Goal: Information Seeking & Learning: Learn about a topic

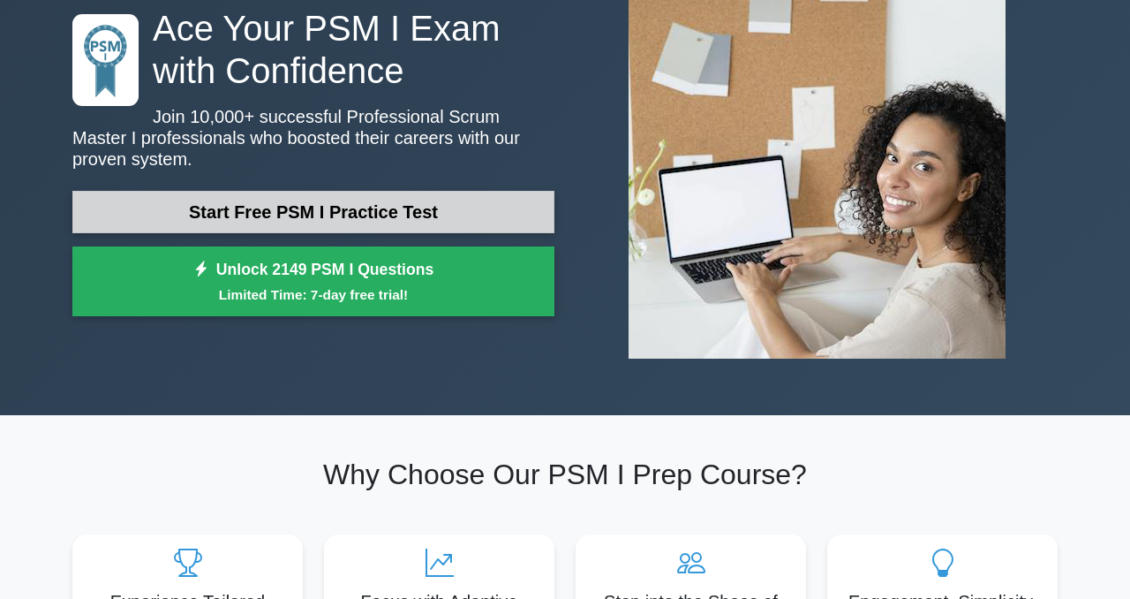
click at [210, 221] on link "Start Free PSM I Practice Test" at bounding box center [313, 212] width 482 height 42
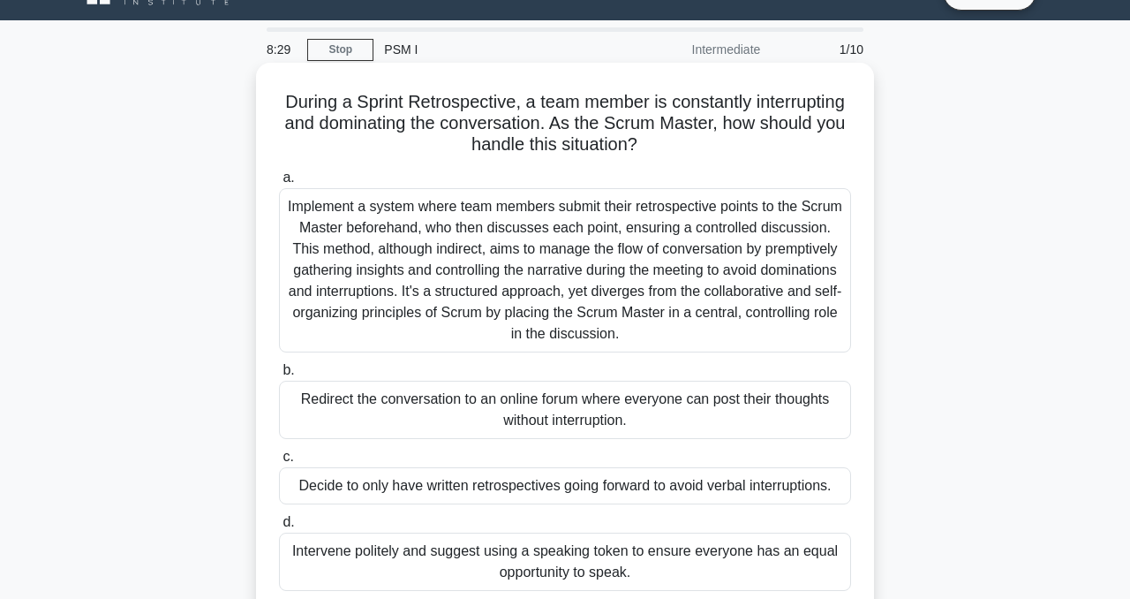
scroll to position [27, 0]
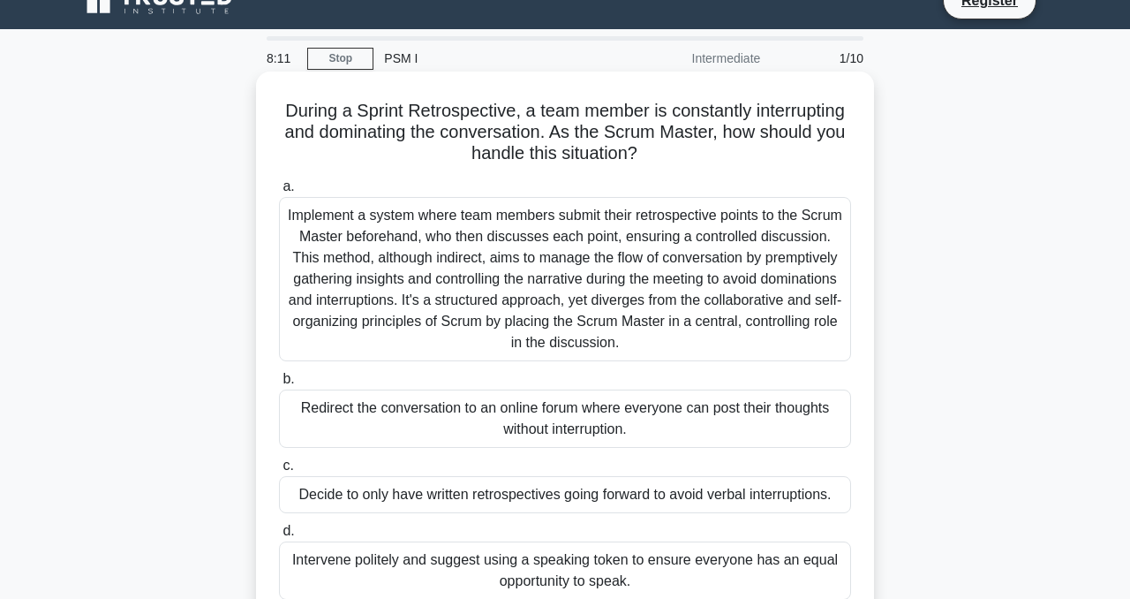
click at [442, 268] on div "Implement a system where team members submit their retrospective points to the …" at bounding box center [565, 279] width 572 height 164
click at [279, 192] on input "a. Implement a system where team members submit their retrospective points to t…" at bounding box center [279, 186] width 0 height 11
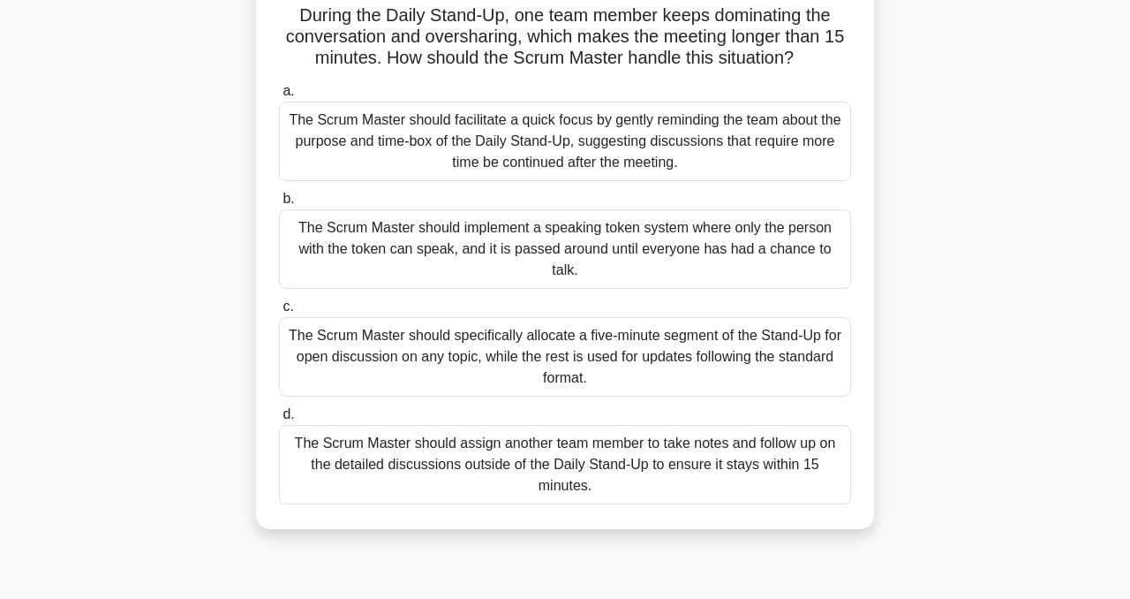
scroll to position [99, 0]
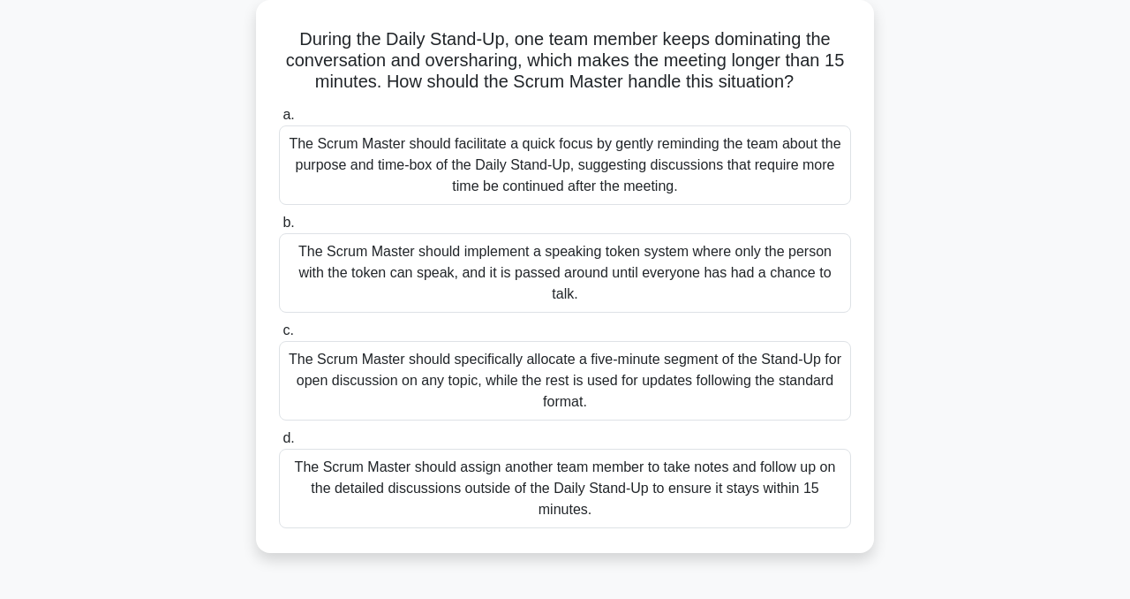
click at [380, 186] on div "The Scrum Master should facilitate a quick focus by gently reminding the team a…" at bounding box center [565, 164] width 572 height 79
click at [279, 121] on input "a. The Scrum Master should facilitate a quick focus by gently reminding the tea…" at bounding box center [279, 114] width 0 height 11
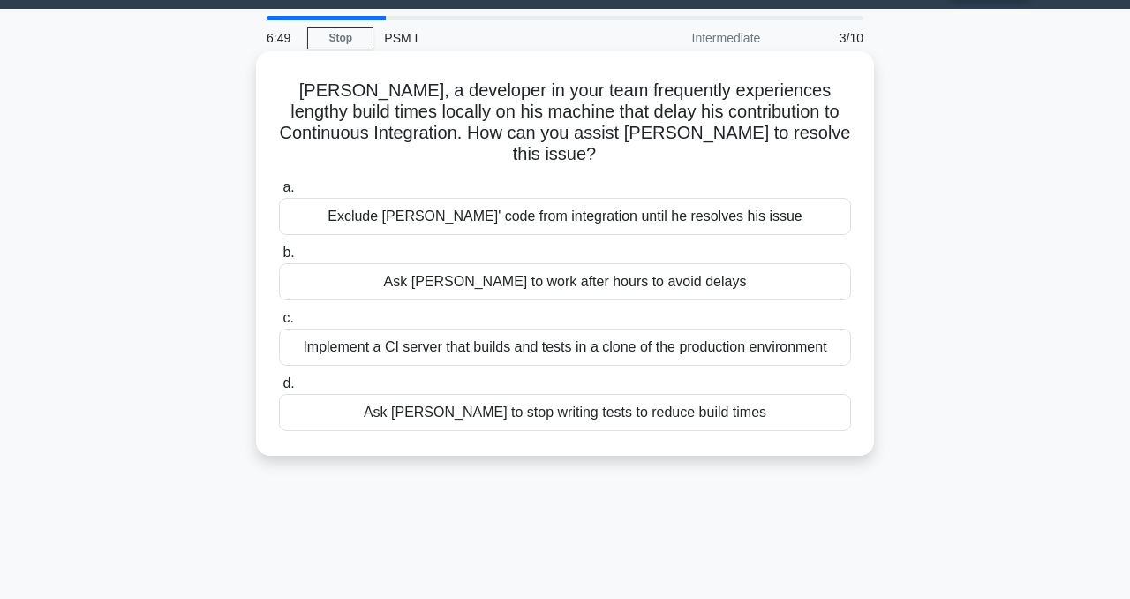
scroll to position [49, 0]
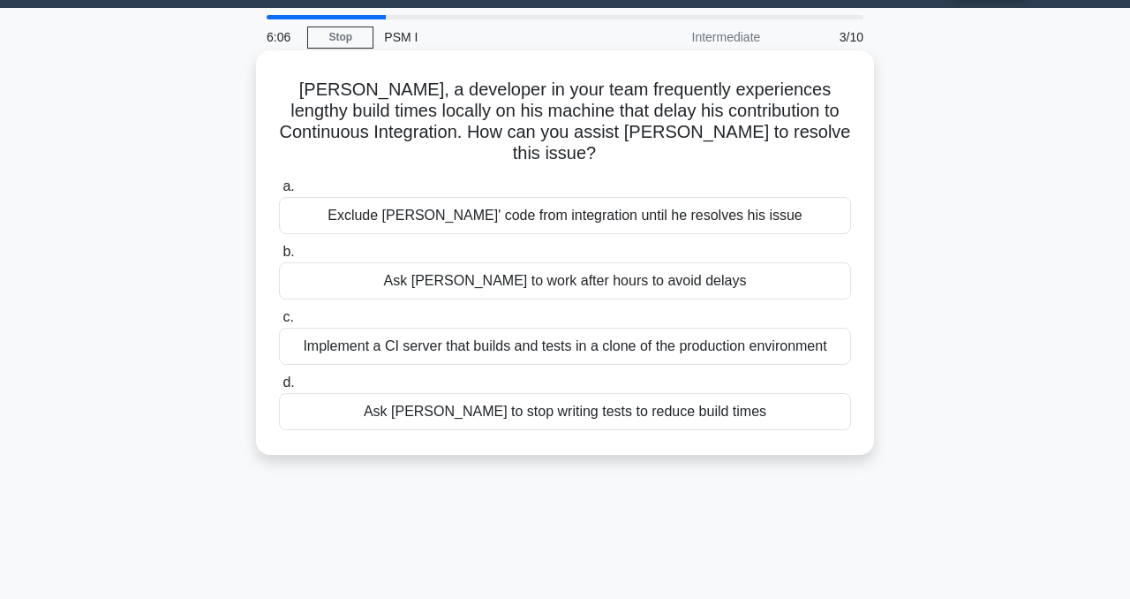
click at [390, 334] on div "Implement a CI server that builds and tests in a clone of the production enviro…" at bounding box center [565, 346] width 572 height 37
click at [279, 323] on input "c. Implement a CI server that builds and tests in a clone of the production env…" at bounding box center [279, 317] width 0 height 11
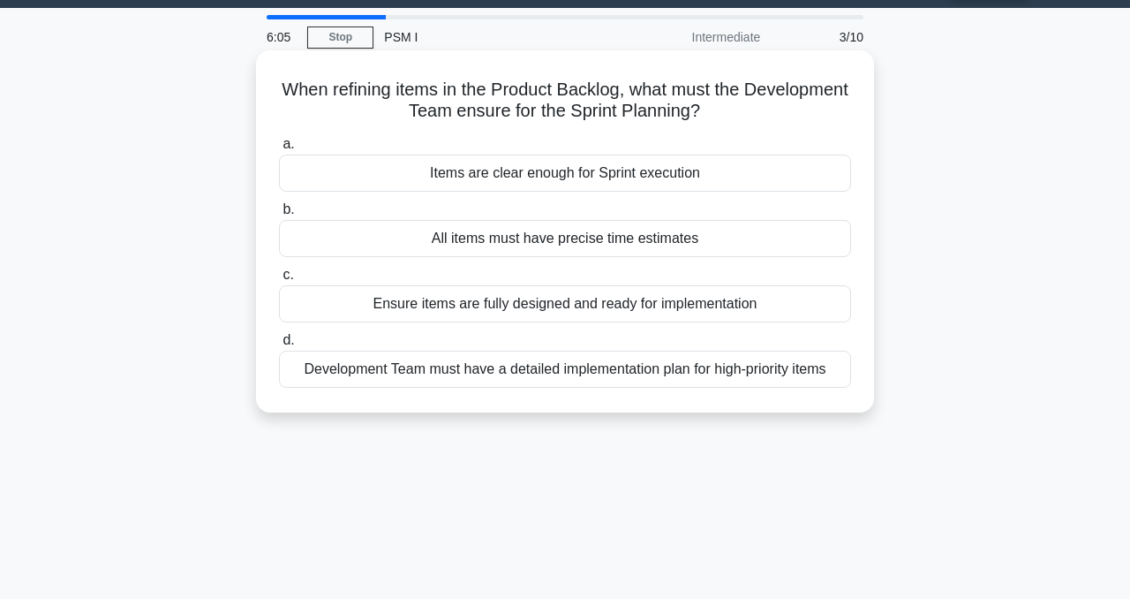
scroll to position [0, 0]
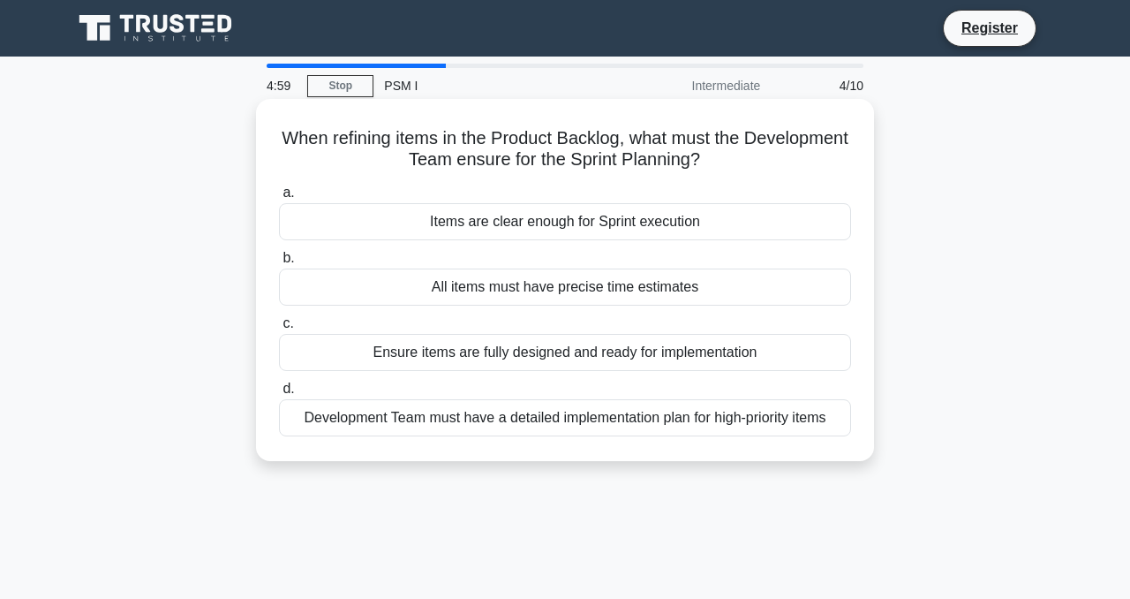
click at [443, 359] on div "Ensure items are fully designed and ready for implementation" at bounding box center [565, 352] width 572 height 37
click at [279, 329] on input "c. Ensure items are fully designed and ready for implementation" at bounding box center [279, 323] width 0 height 11
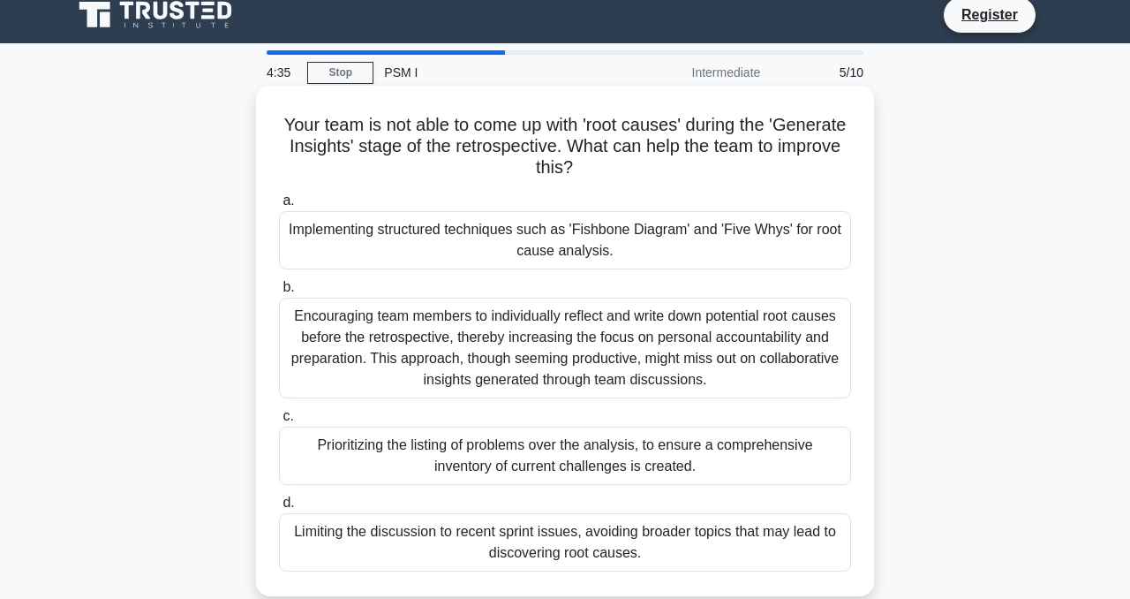
scroll to position [72, 0]
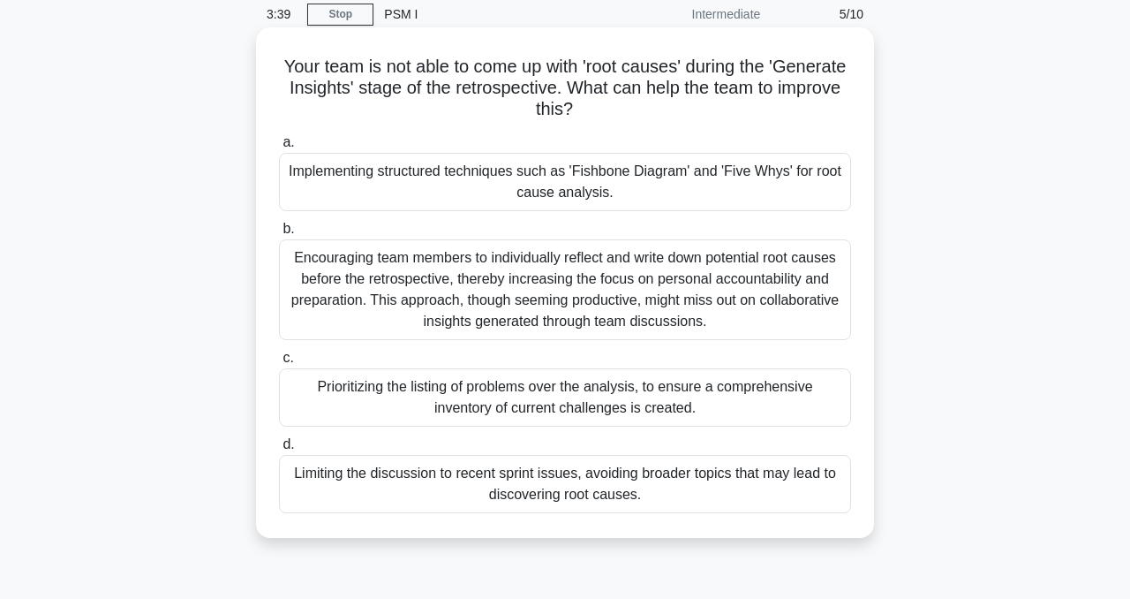
click at [395, 286] on div "Encouraging team members to individually reflect and write down potential root …" at bounding box center [565, 289] width 572 height 101
click at [279, 235] on input "b. Encouraging team members to individually reflect and write down potential ro…" at bounding box center [279, 228] width 0 height 11
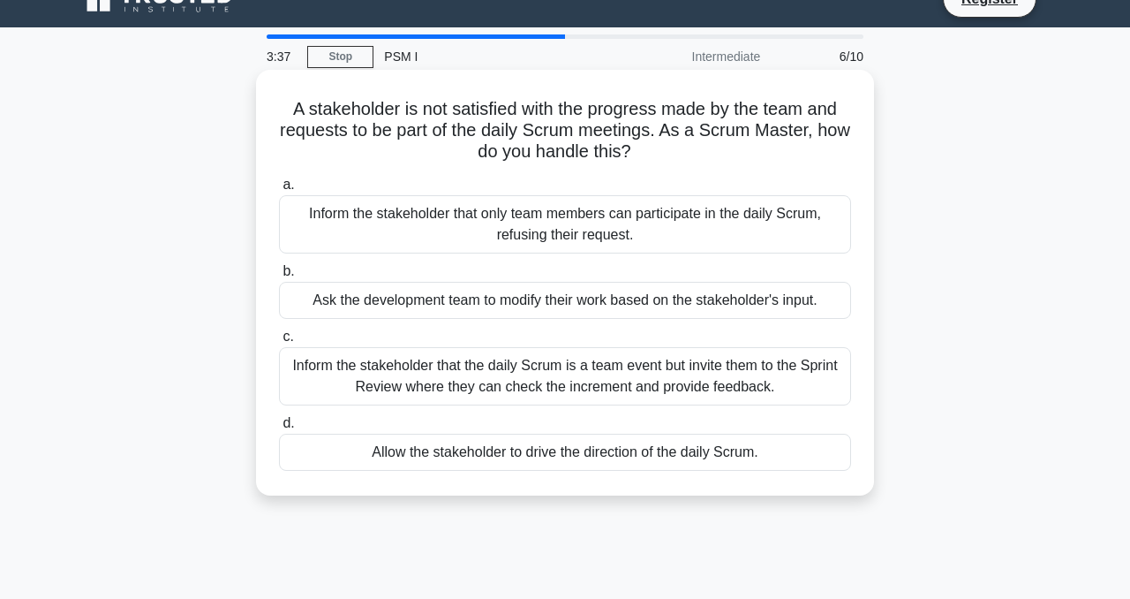
scroll to position [0, 0]
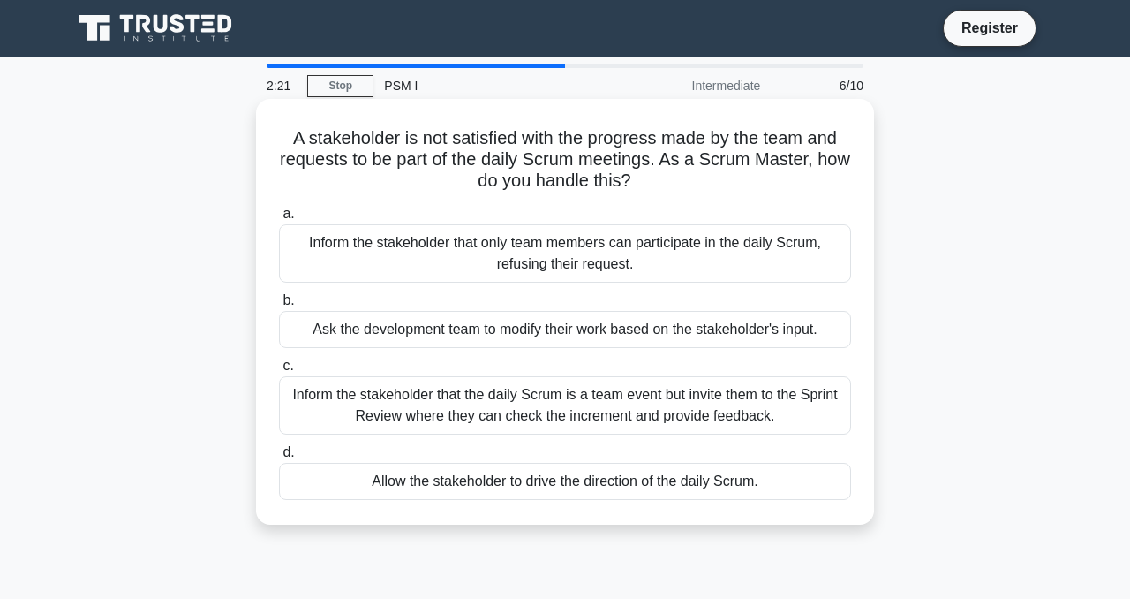
click at [400, 405] on div "Inform the stakeholder that the daily Scrum is a team event but invite them to …" at bounding box center [565, 405] width 572 height 58
click at [279, 372] on input "c. Inform the stakeholder that the daily Scrum is a team event but invite them …" at bounding box center [279, 365] width 0 height 11
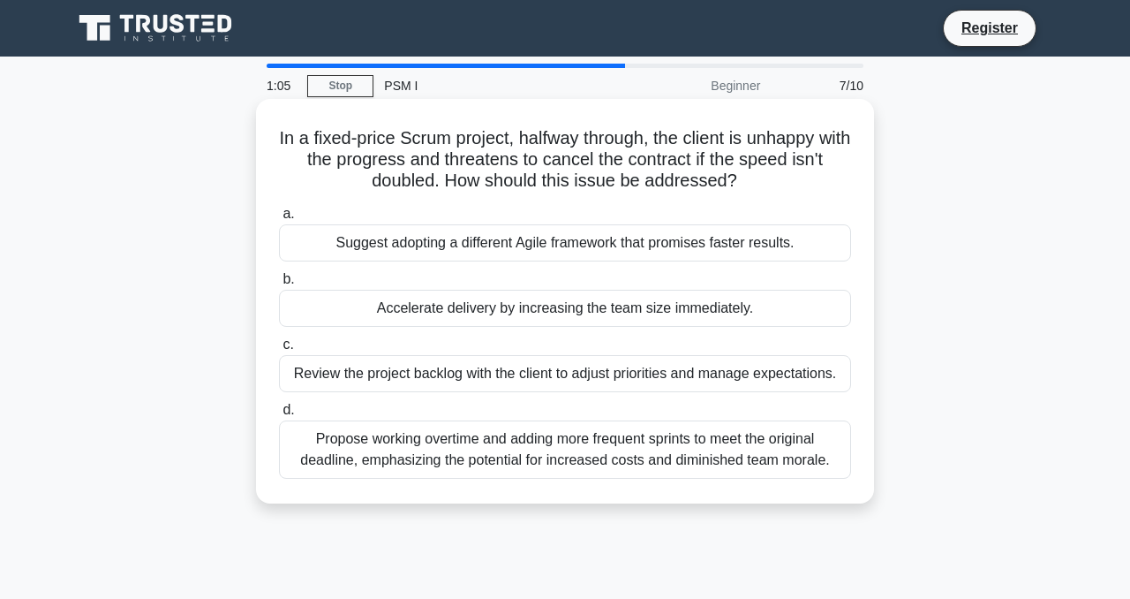
click at [345, 387] on div "Review the project backlog with the client to adjust priorities and manage expe…" at bounding box center [565, 373] width 572 height 37
click at [279, 351] on input "c. Review the project backlog with the client to adjust priorities and manage e…" at bounding box center [279, 344] width 0 height 11
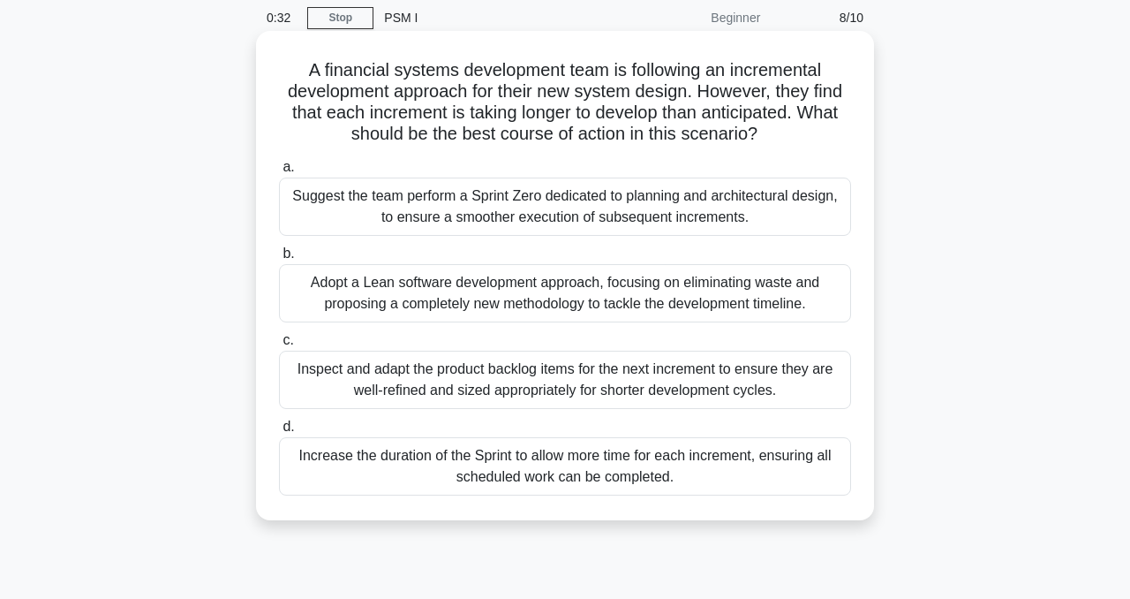
scroll to position [67, 0]
click at [441, 200] on div "Suggest the team perform a Sprint Zero dedicated to planning and architectural …" at bounding box center [565, 207] width 572 height 58
click at [279, 174] on input "a. Suggest the team perform a Sprint Zero dedicated to planning and architectur…" at bounding box center [279, 167] width 0 height 11
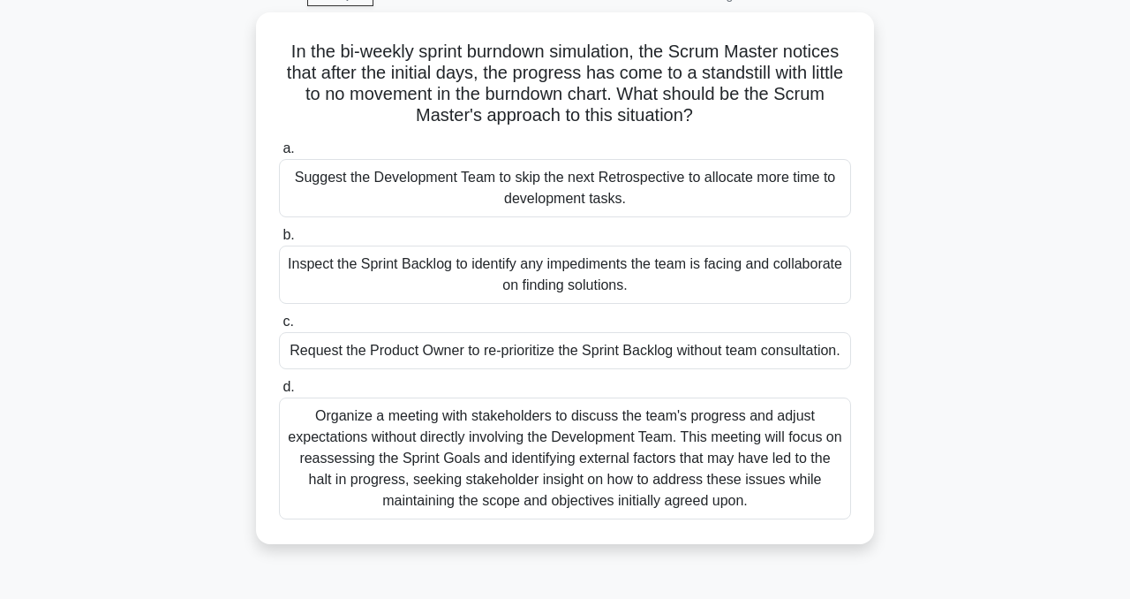
scroll to position [90, 0]
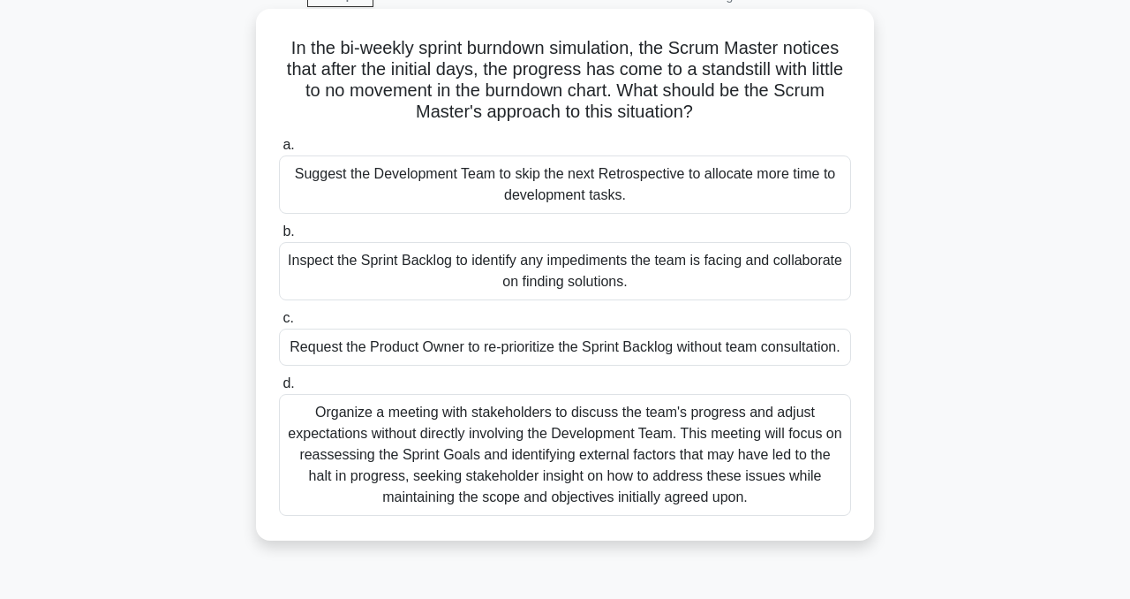
click at [435, 452] on div "Organize a meeting with stakeholders to discuss the team's progress and adjust …" at bounding box center [565, 455] width 572 height 122
click at [279, 389] on input "d. Organize a meeting with stakeholders to discuss the team's progress and adju…" at bounding box center [279, 383] width 0 height 11
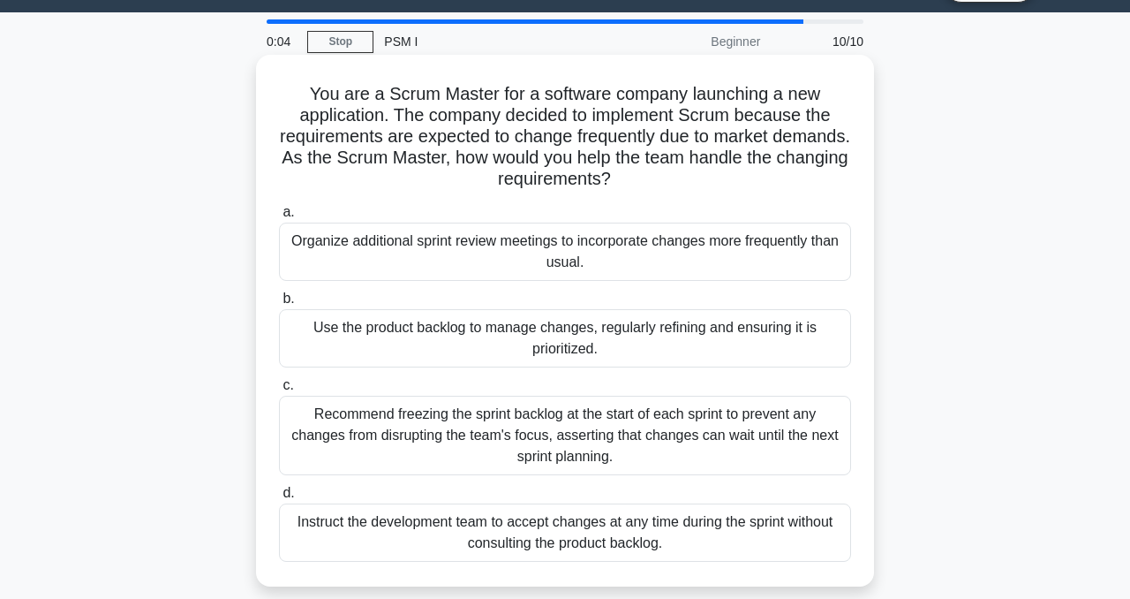
scroll to position [46, 0]
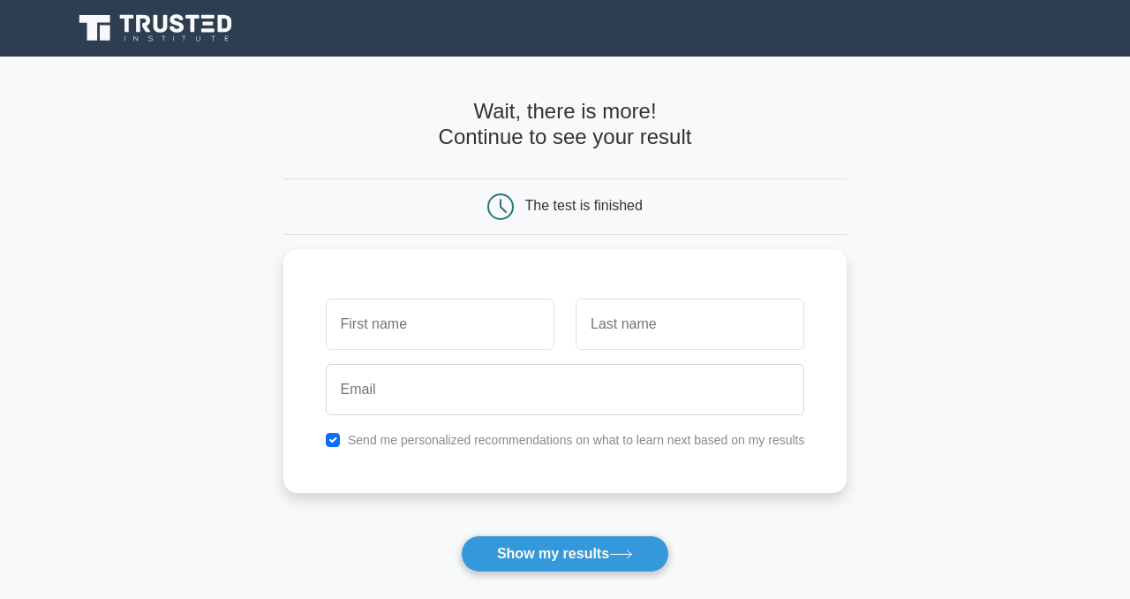
scroll to position [87, 0]
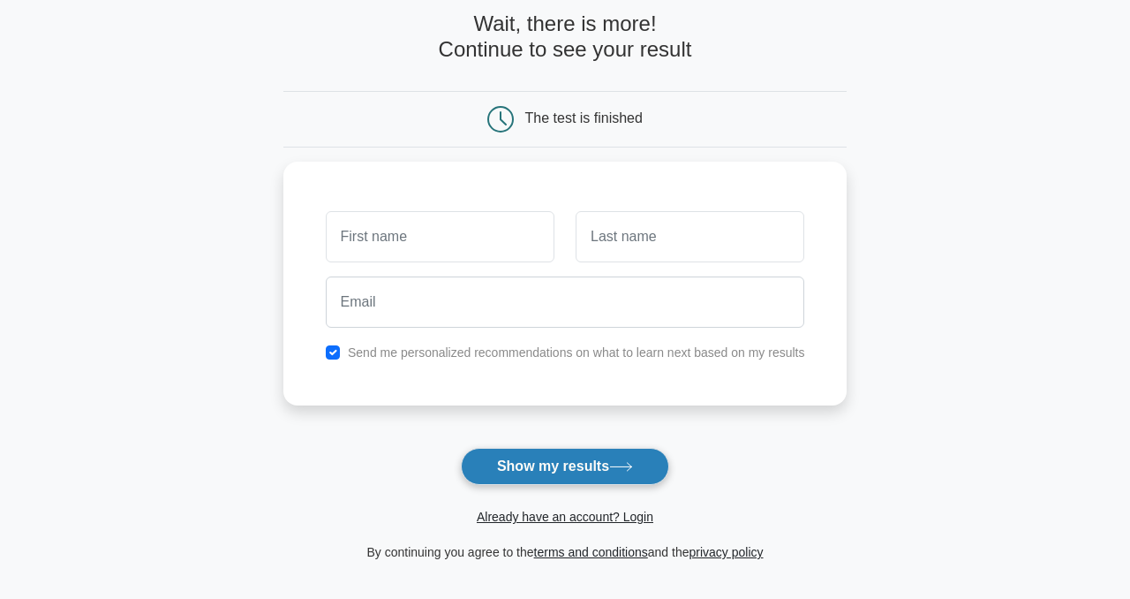
click at [530, 468] on button "Show my results" at bounding box center [565, 466] width 208 height 37
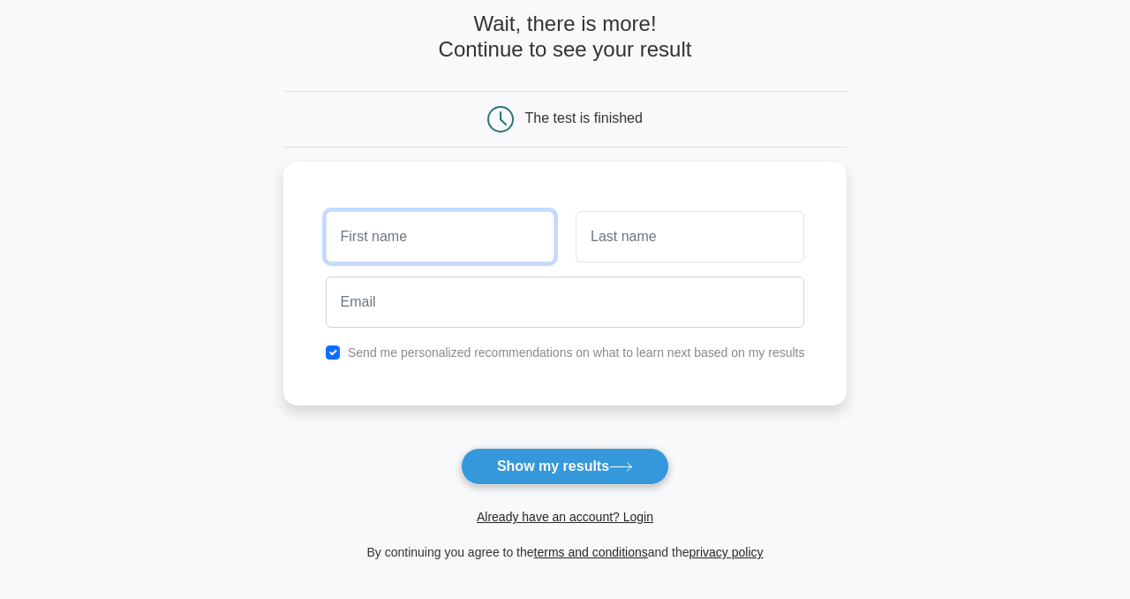
scroll to position [289, 0]
